Goal: Task Accomplishment & Management: Complete application form

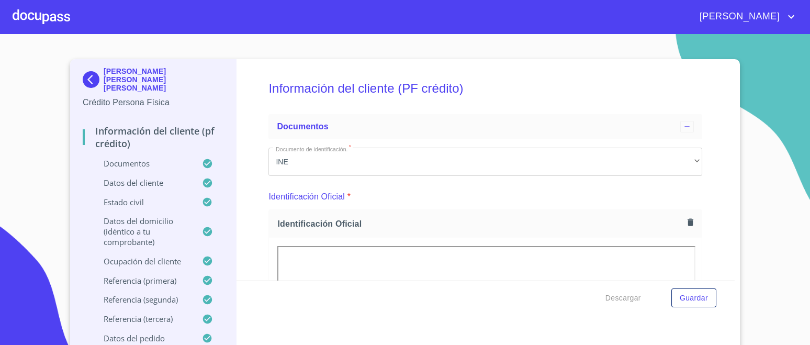
click at [54, 15] on div at bounding box center [42, 17] width 58 height 34
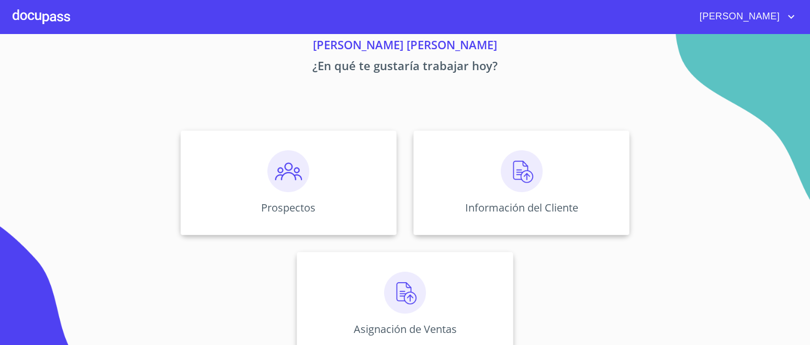
scroll to position [59, 0]
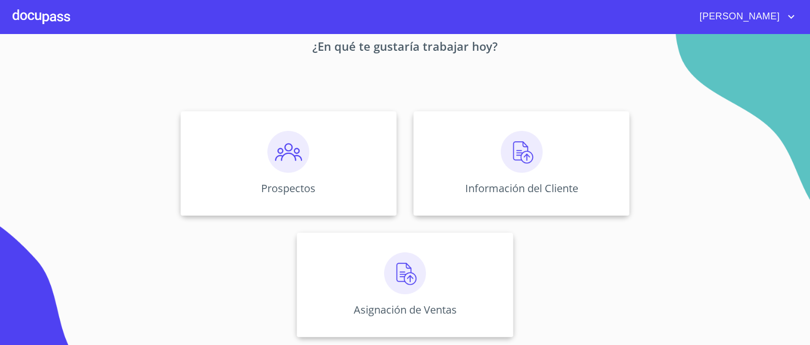
click at [387, 264] on img at bounding box center [405, 273] width 42 height 42
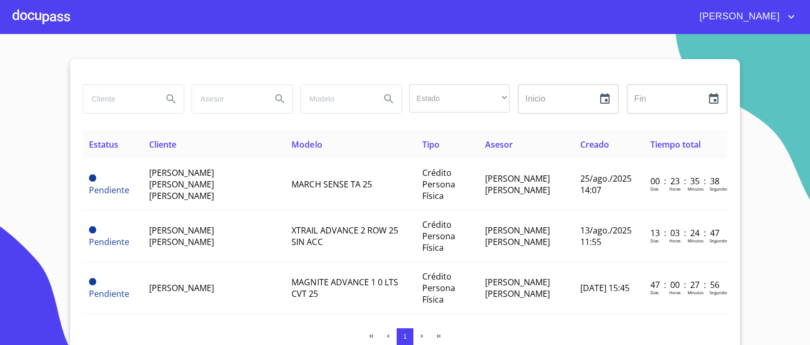
click at [228, 184] on td "[PERSON_NAME] [PERSON_NAME] [PERSON_NAME]" at bounding box center [214, 185] width 143 height 52
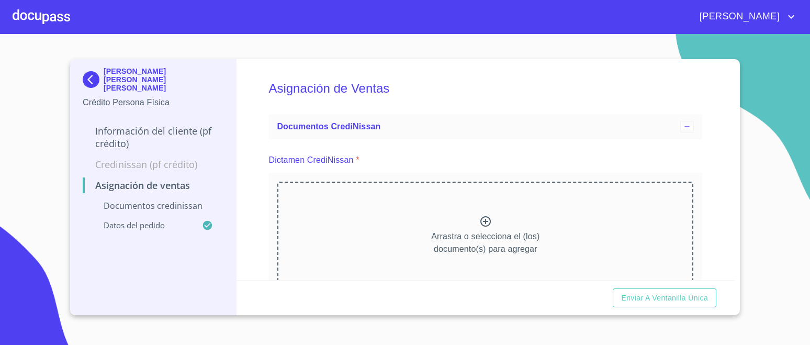
scroll to position [65, 0]
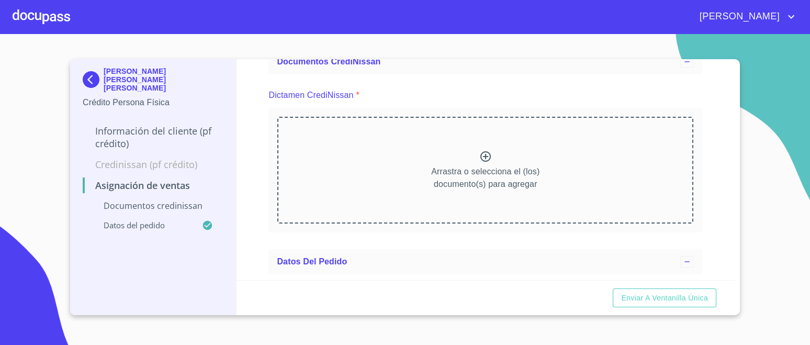
click at [476, 165] on p "Arrastra o selecciona el (los) documento(s) para agregar" at bounding box center [485, 177] width 108 height 25
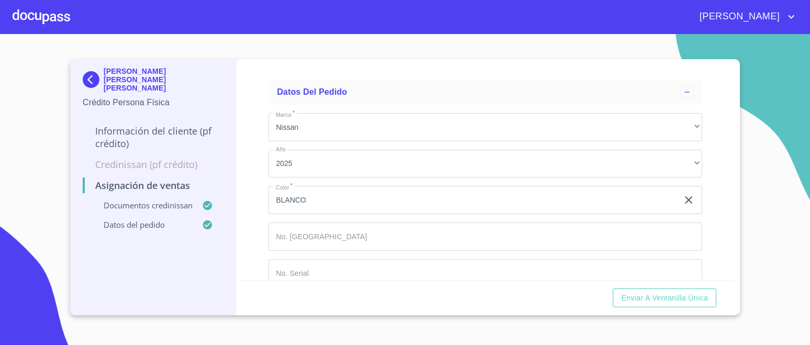
scroll to position [541, 0]
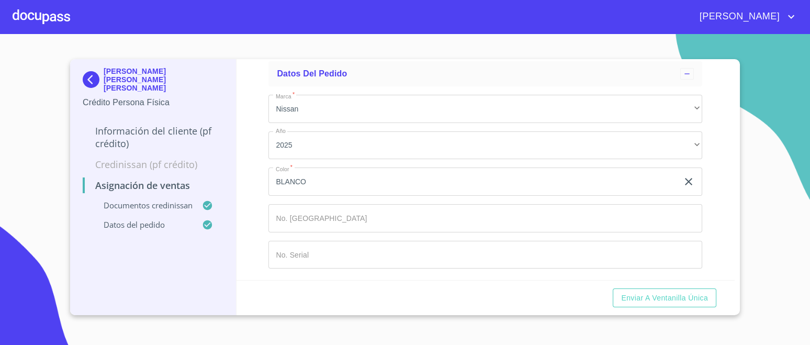
click at [305, 213] on input "Marca   *" at bounding box center [486, 218] width 434 height 28
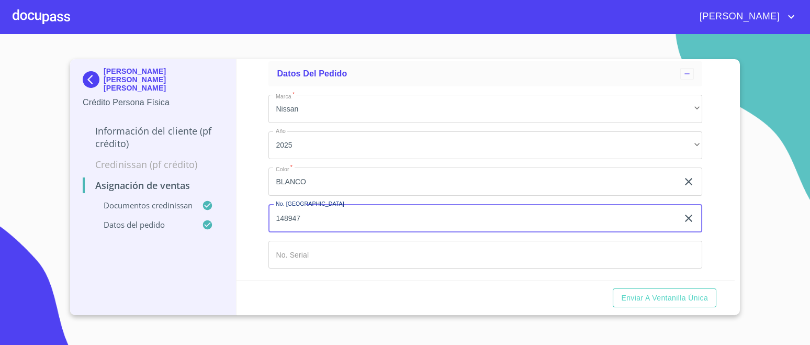
type input "148947"
click at [307, 257] on input "Marca   *" at bounding box center [486, 255] width 434 height 28
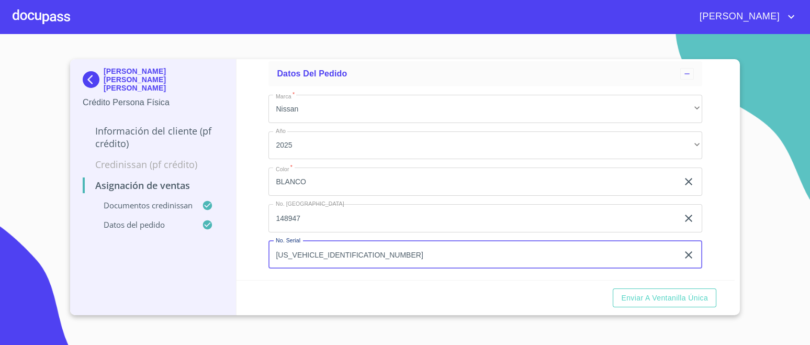
type input "[US_VEHICLE_IDENTIFICATION_NUMBER]"
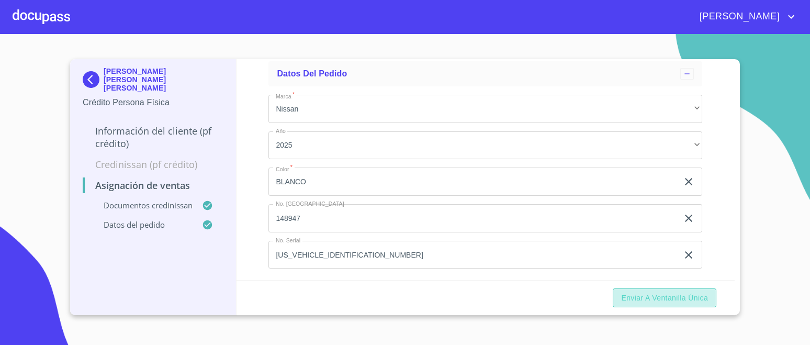
click at [664, 299] on span "Enviar a Ventanilla única" at bounding box center [664, 298] width 87 height 13
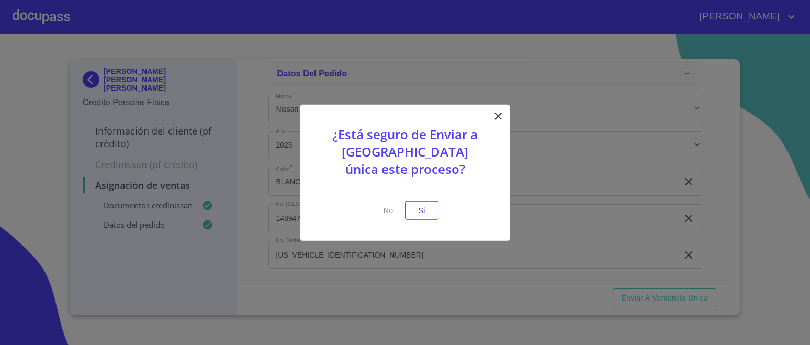
click at [422, 214] on span "Si" at bounding box center [422, 210] width 17 height 13
